Goal: Task Accomplishment & Management: Complete application form

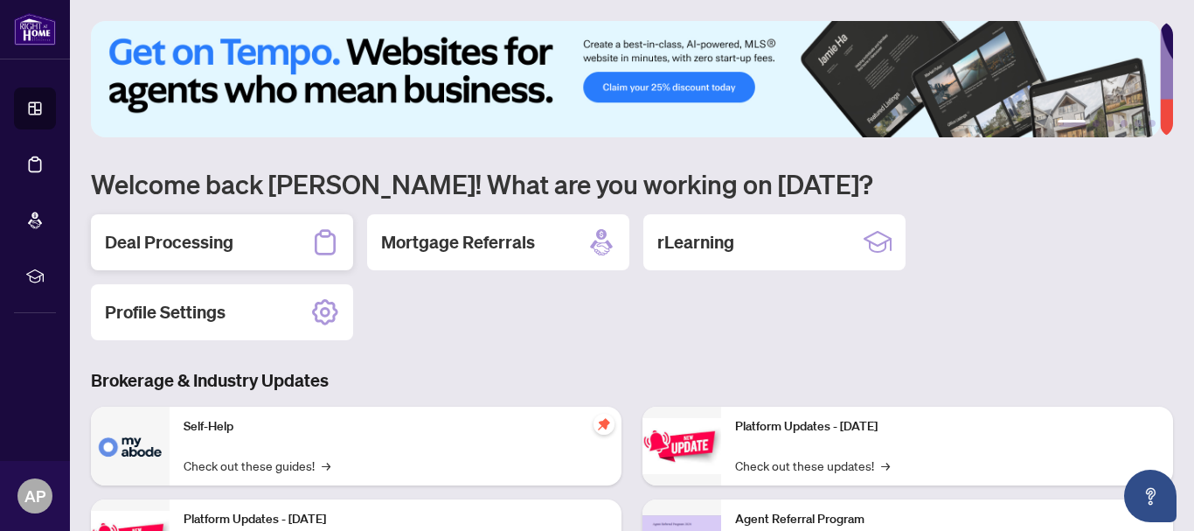
click at [151, 248] on h2 "Deal Processing" at bounding box center [169, 242] width 129 height 24
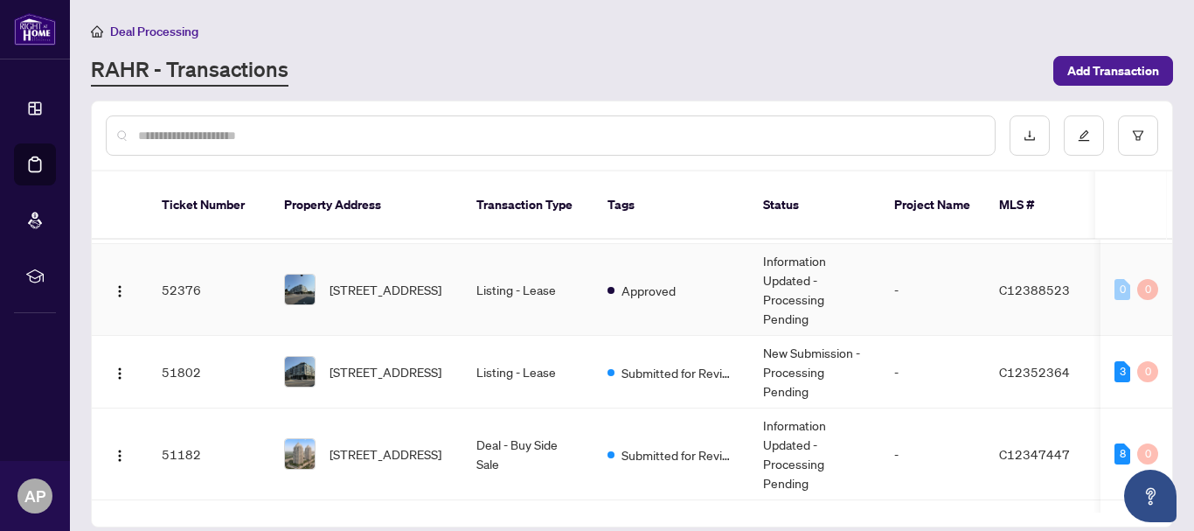
scroll to position [175, 0]
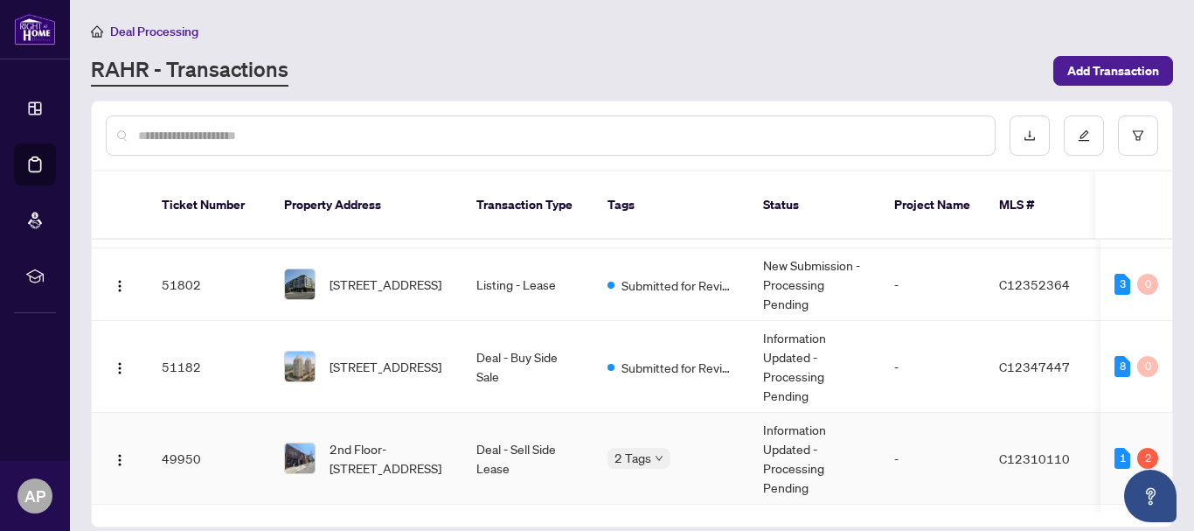
click at [387, 441] on span "2nd Floor-[STREET_ADDRESS]" at bounding box center [389, 458] width 119 height 38
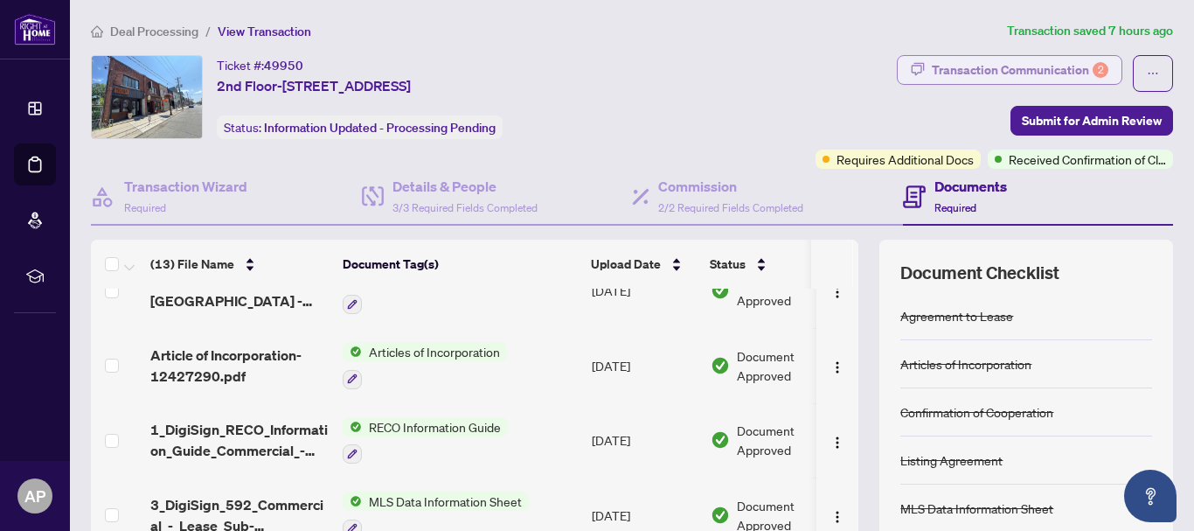
click at [1007, 73] on div "Transaction Communication 2" at bounding box center [1020, 70] width 177 height 28
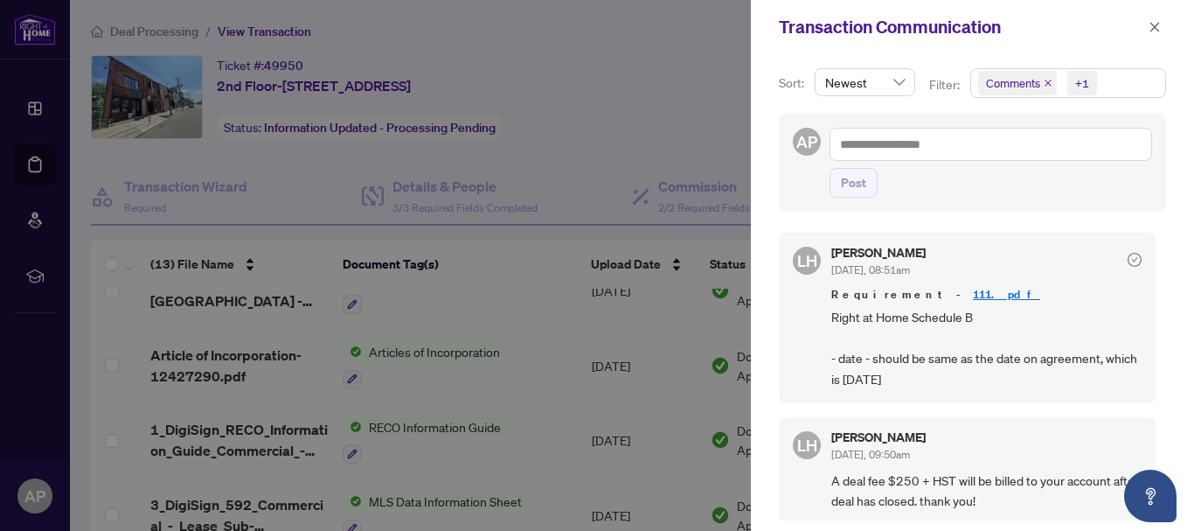
click at [973, 292] on link "111.pdf" at bounding box center [1006, 294] width 67 height 15
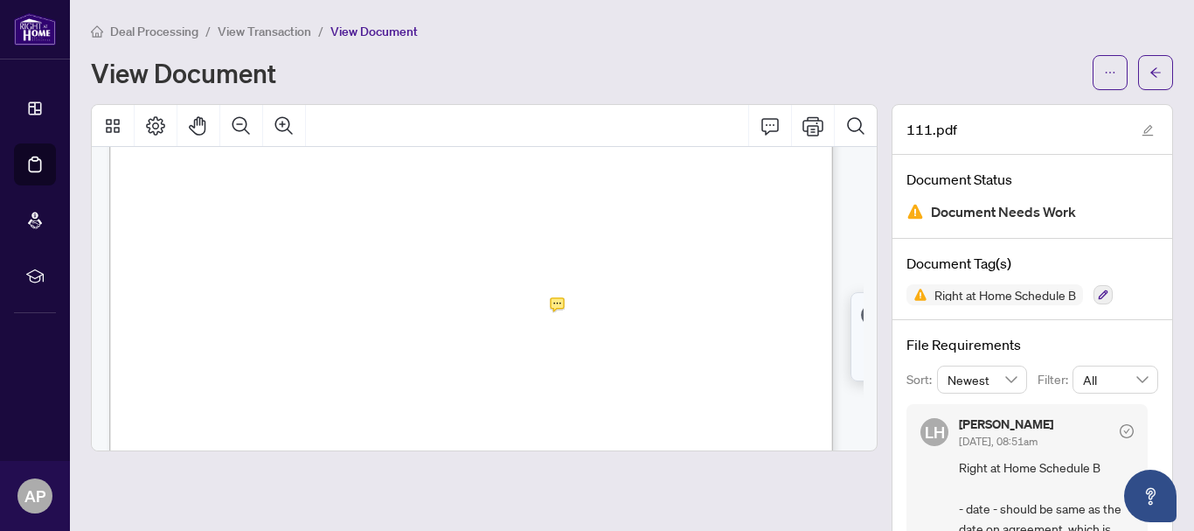
click at [226, 31] on span "View Transaction" at bounding box center [265, 32] width 94 height 16
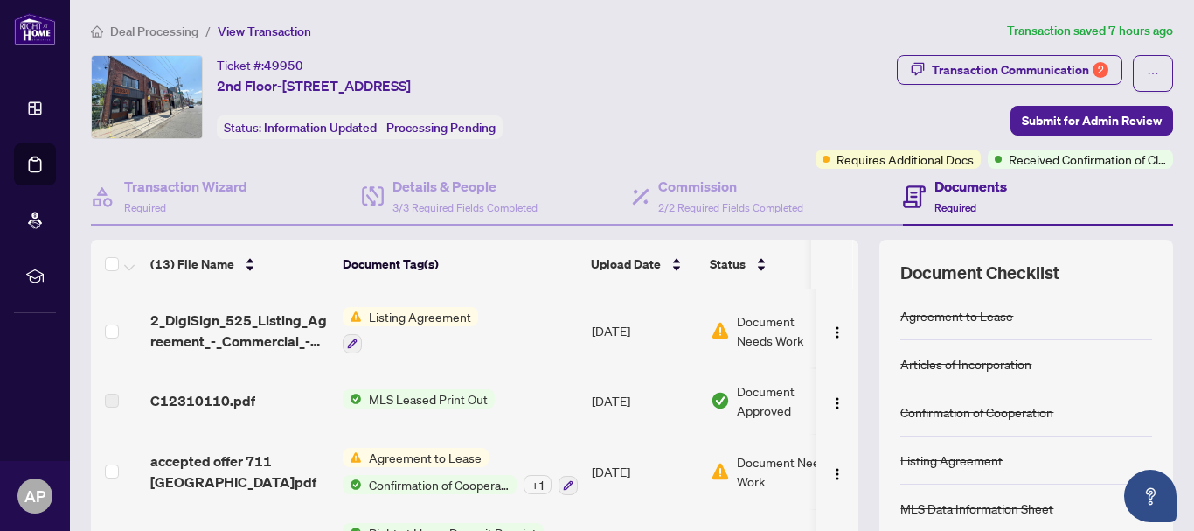
scroll to position [201, 0]
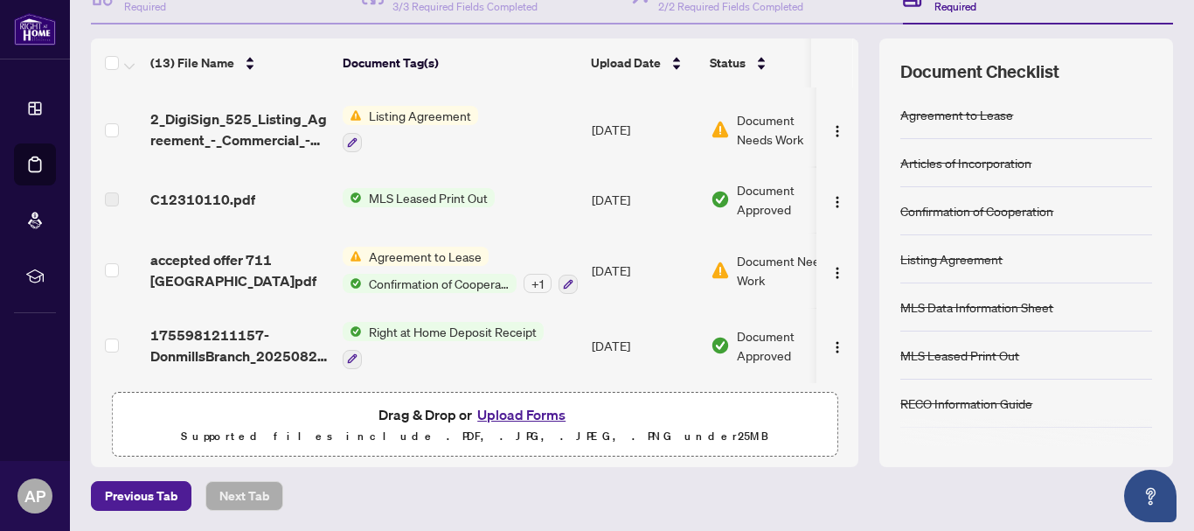
click at [552, 419] on button "Upload Forms" at bounding box center [521, 414] width 99 height 23
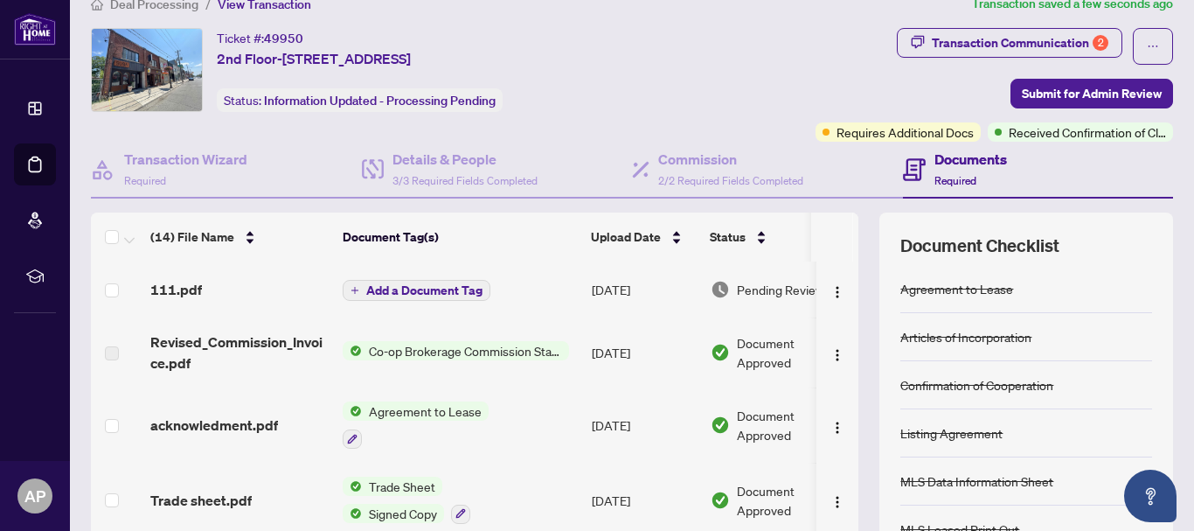
scroll to position [26, 0]
click at [450, 292] on span "Add a Document Tag" at bounding box center [424, 291] width 116 height 12
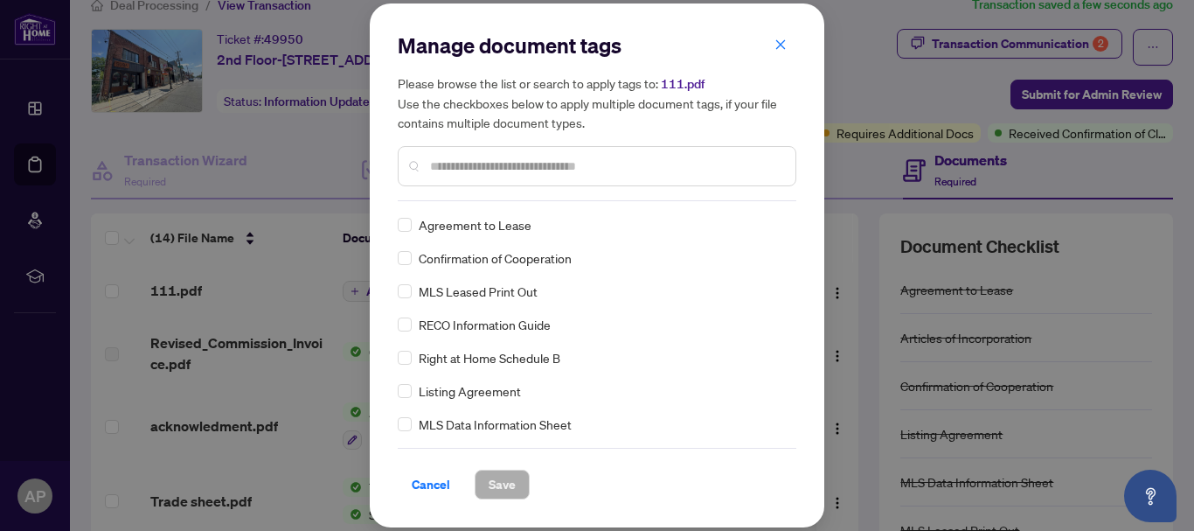
click at [546, 357] on span "Right at Home Schedule B" at bounding box center [490, 357] width 142 height 19
click at [494, 479] on span "Save" at bounding box center [502, 484] width 27 height 28
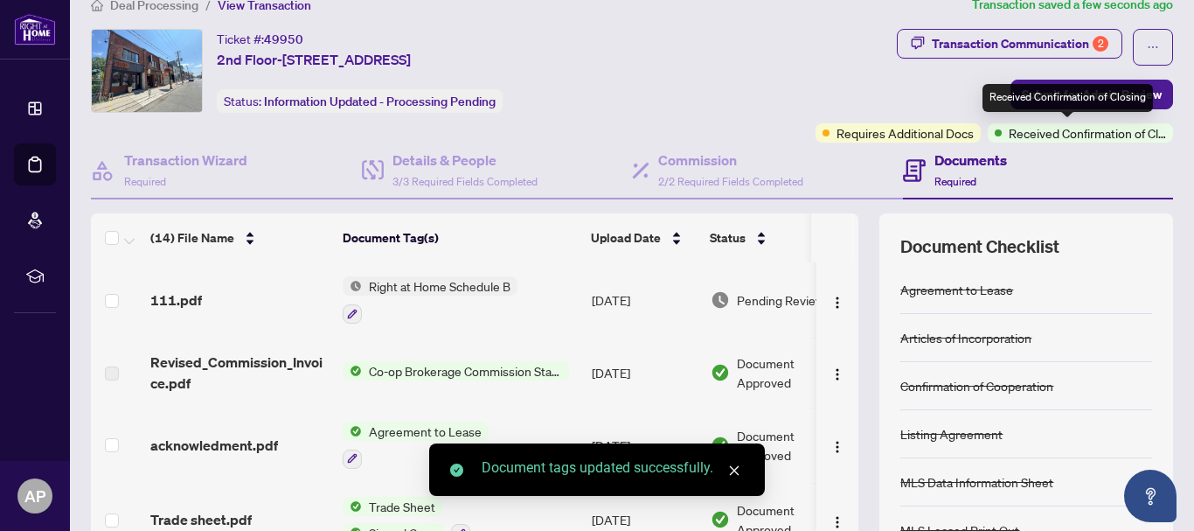
click at [1057, 99] on div "Received Confirmation of Closing" at bounding box center [1068, 98] width 170 height 28
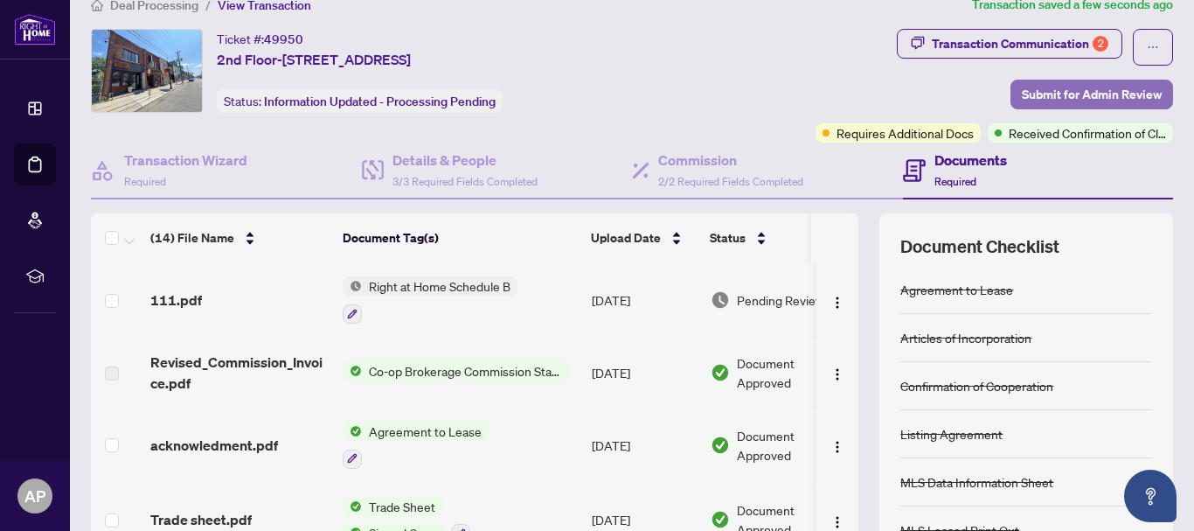
click at [1137, 90] on span "Submit for Admin Review" at bounding box center [1092, 94] width 140 height 28
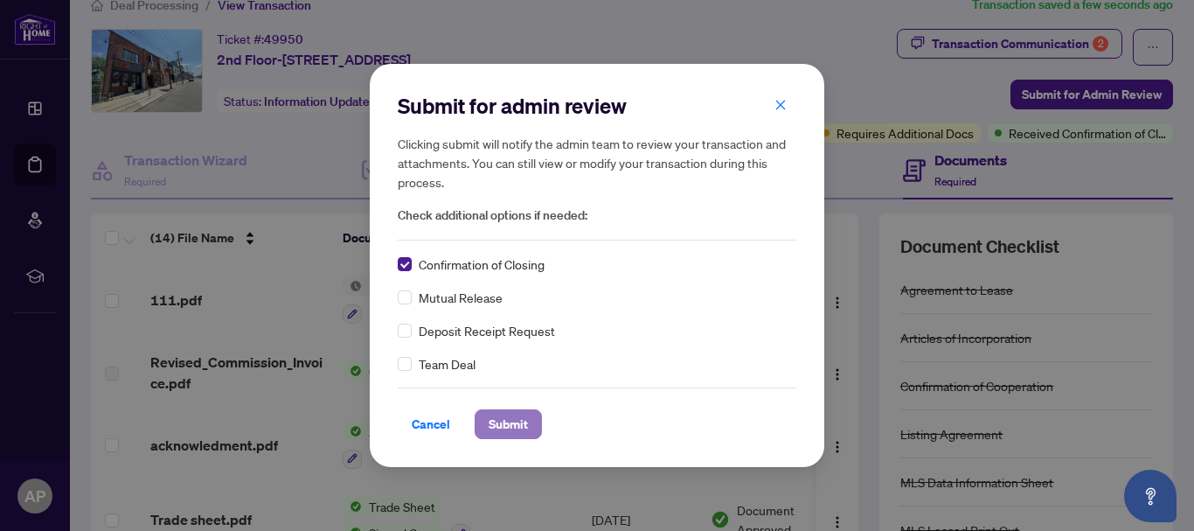
click at [508, 425] on span "Submit" at bounding box center [508, 424] width 39 height 28
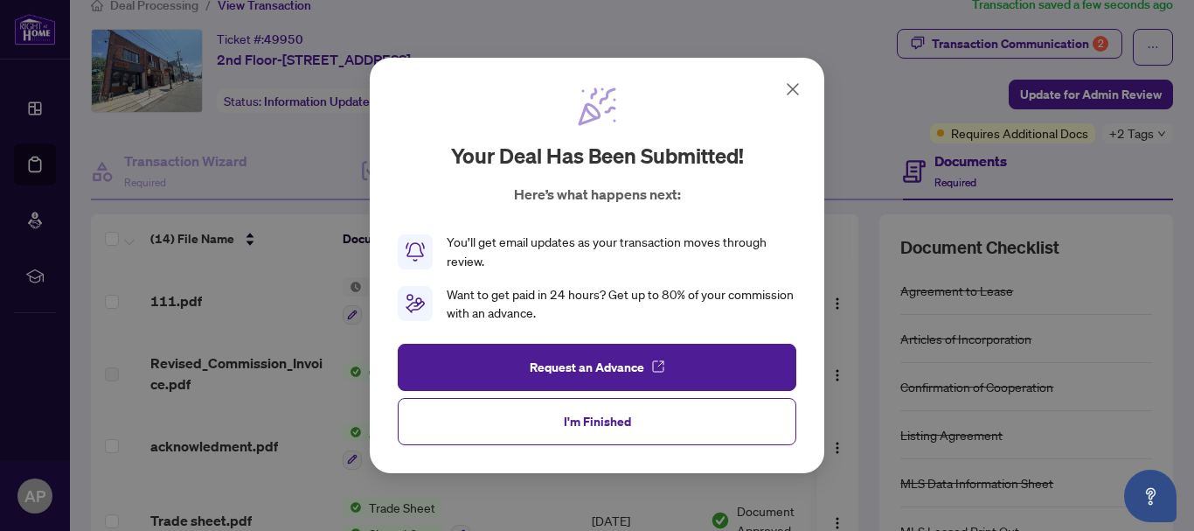
click at [585, 421] on span "I'm Finished" at bounding box center [597, 421] width 67 height 28
